Goal: Information Seeking & Learning: Find contact information

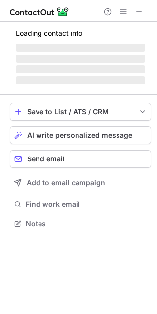
scroll to position [238, 157]
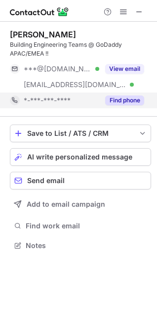
click at [124, 100] on button "Find phone" at bounding box center [124, 101] width 39 height 10
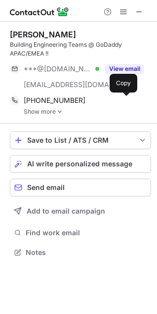
scroll to position [246, 157]
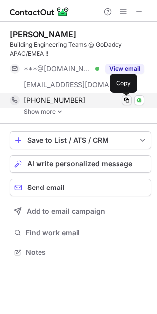
click at [126, 102] on span at bounding box center [127, 101] width 8 height 8
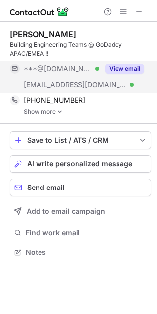
click at [124, 68] on button "View email" at bounding box center [124, 69] width 39 height 10
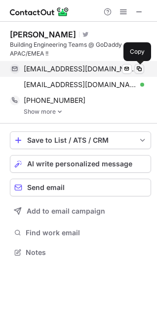
click at [137, 69] on span at bounding box center [139, 69] width 8 height 8
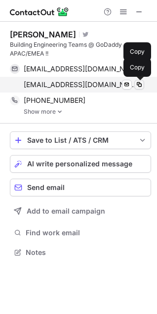
click at [136, 83] on span at bounding box center [139, 85] width 8 height 8
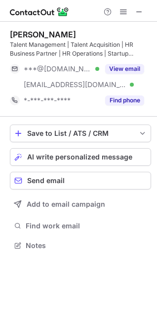
scroll to position [238, 157]
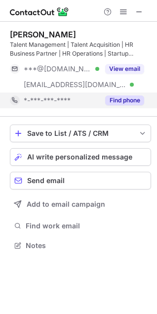
click at [133, 101] on button "Find phone" at bounding box center [124, 101] width 39 height 10
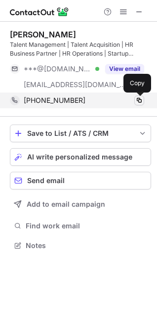
click at [140, 101] on span at bounding box center [139, 101] width 8 height 8
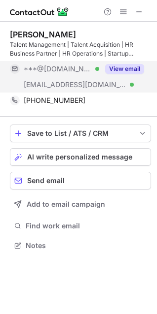
click at [131, 71] on button "View email" at bounding box center [124, 69] width 39 height 10
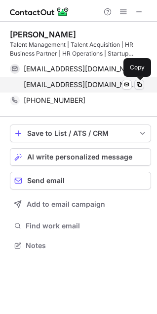
click at [140, 84] on span at bounding box center [139, 85] width 8 height 8
click at [137, 84] on span at bounding box center [139, 85] width 8 height 8
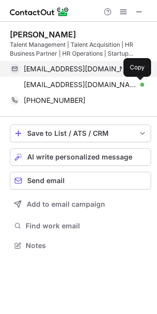
click at [133, 67] on div "nitikab85@gmail.com Verified" at bounding box center [84, 69] width 120 height 9
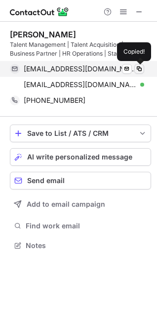
click at [139, 68] on span at bounding box center [139, 69] width 8 height 8
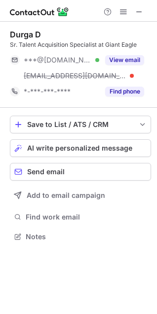
scroll to position [230, 157]
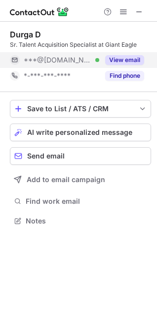
drag, startPoint x: 130, startPoint y: 67, endPoint x: 128, endPoint y: 92, distance: 24.7
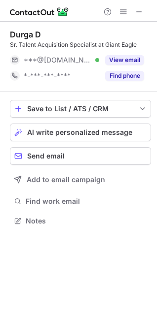
click at [128, 92] on div "Durga D Sr. Talent Acquisition Specialist at Giant Eagle ***@[DOMAIN_NAME] Veri…" at bounding box center [80, 57] width 141 height 70
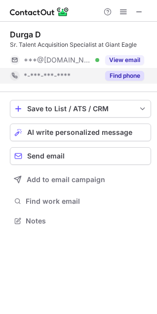
click at [129, 78] on button "Find phone" at bounding box center [124, 76] width 39 height 10
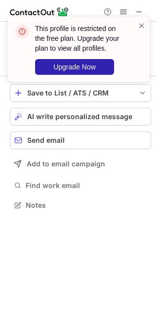
scroll to position [198, 157]
click at [139, 27] on span at bounding box center [141, 26] width 8 height 10
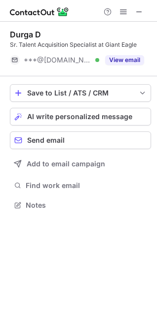
click at [113, 61] on button "View email" at bounding box center [124, 60] width 39 height 10
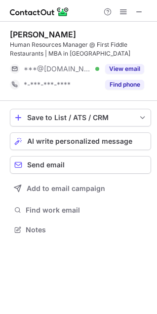
scroll to position [223, 157]
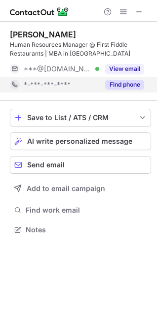
click at [126, 85] on button "Find phone" at bounding box center [124, 85] width 39 height 10
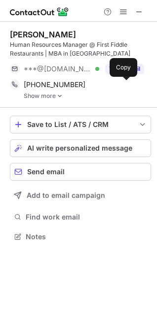
scroll to position [230, 157]
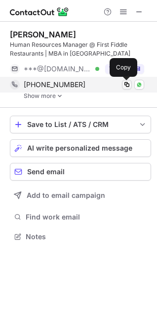
click at [127, 85] on span at bounding box center [127, 85] width 8 height 8
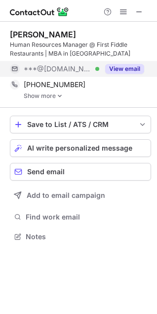
click at [127, 66] on button "View email" at bounding box center [124, 69] width 39 height 10
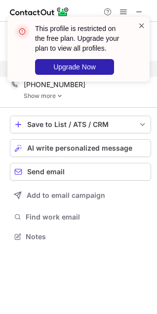
click at [139, 25] on span at bounding box center [141, 26] width 8 height 10
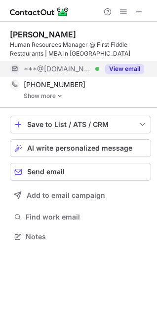
click at [128, 70] on button "View email" at bounding box center [124, 69] width 39 height 10
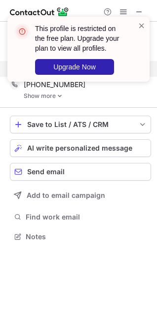
click at [136, 26] on div "This profile is restricted on the free plan. Upgrade your plan to view all prof…" at bounding box center [74, 49] width 126 height 57
click at [141, 24] on span at bounding box center [141, 26] width 8 height 10
